Goal: Communication & Community: Answer question/provide support

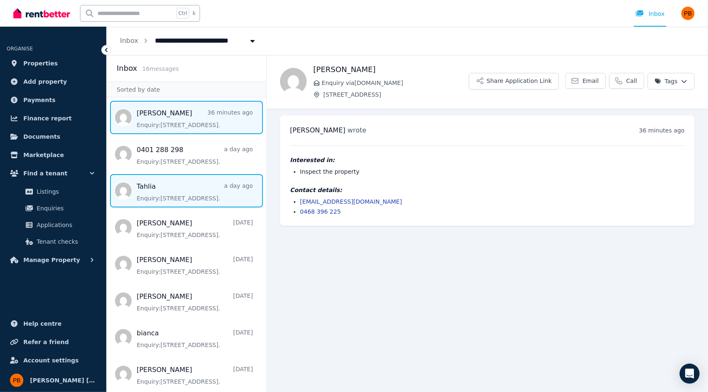
click at [187, 202] on span "Message list" at bounding box center [187, 190] width 160 height 33
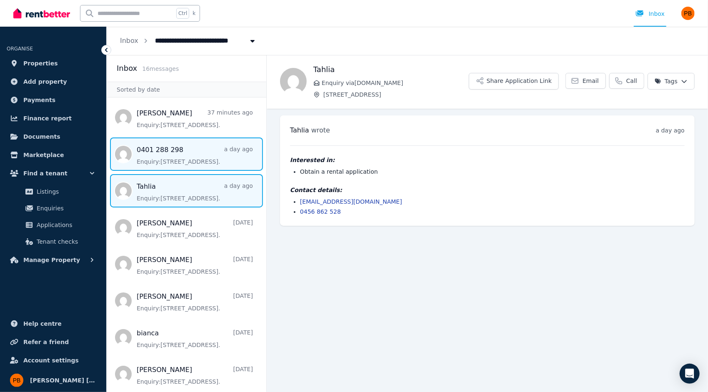
click at [180, 161] on span "Message list" at bounding box center [187, 154] width 160 height 33
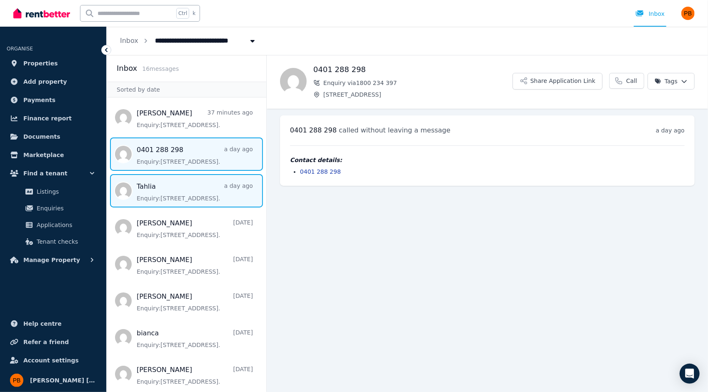
click at [184, 198] on span "Message list" at bounding box center [187, 190] width 160 height 33
